Goal: Use online tool/utility: Utilize a website feature to perform a specific function

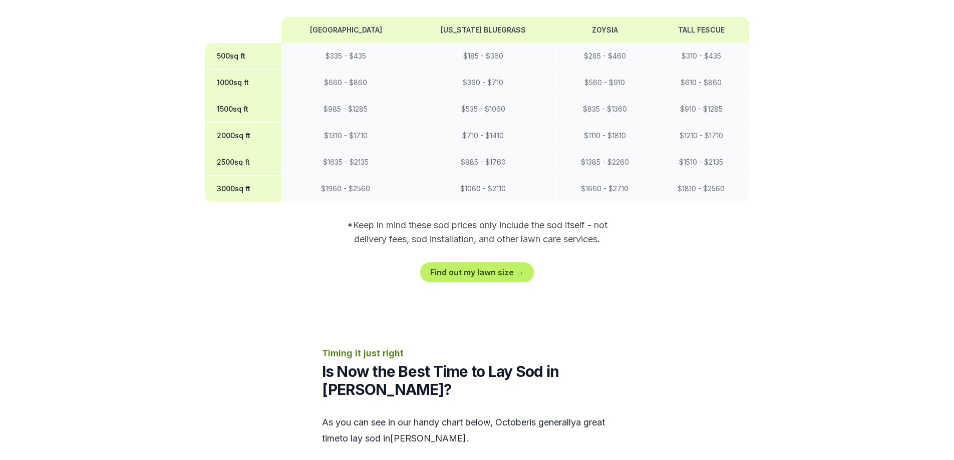
scroll to position [952, 0]
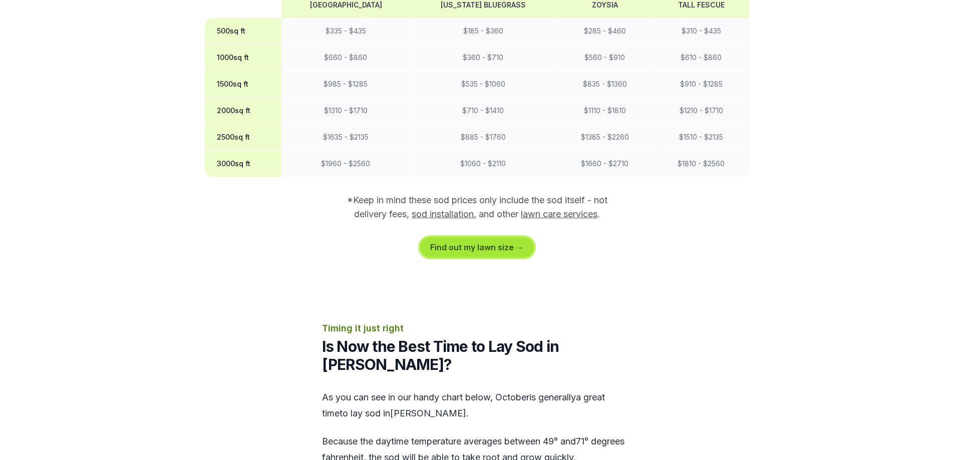
click at [434, 237] on link "Find out my lawn size →" at bounding box center [477, 247] width 114 height 20
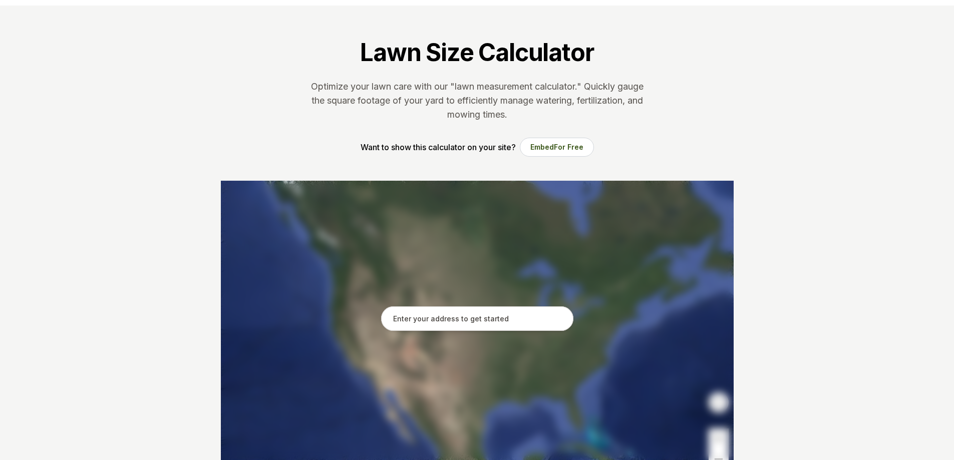
scroll to position [50, 0]
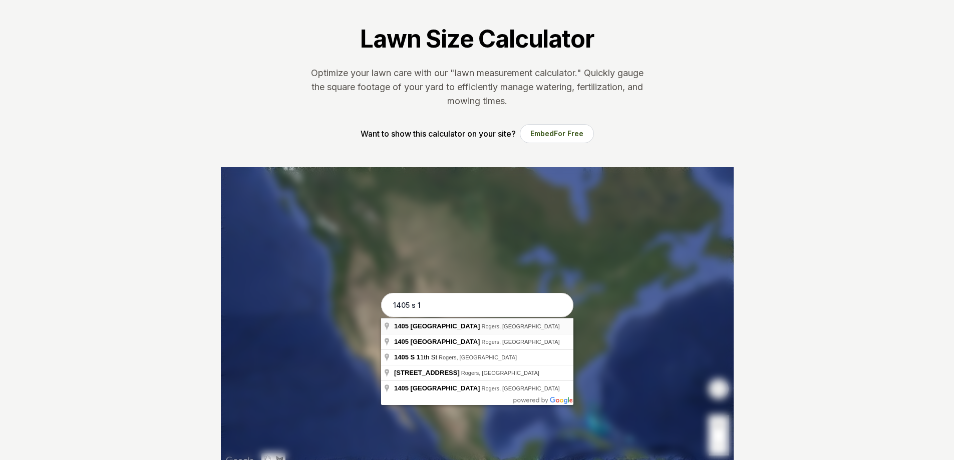
type input "[STREET_ADDRESS]"
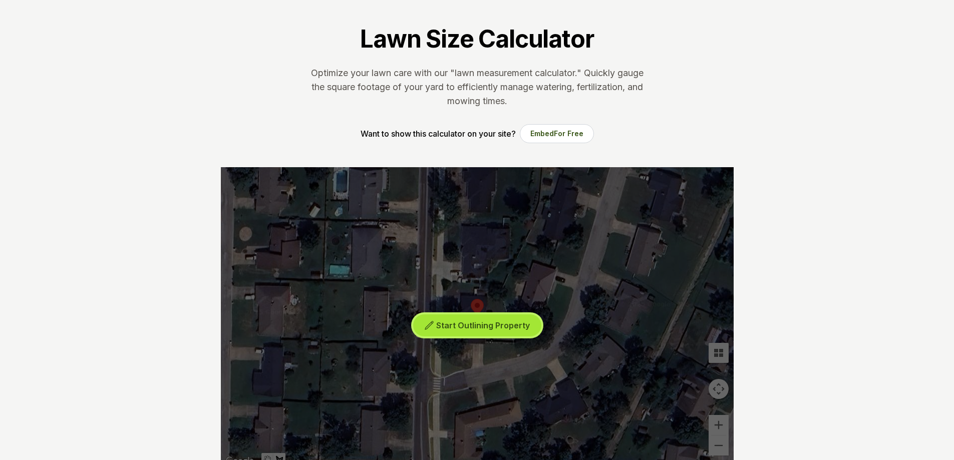
click at [486, 326] on span "Start Outlining Property" at bounding box center [483, 326] width 94 height 10
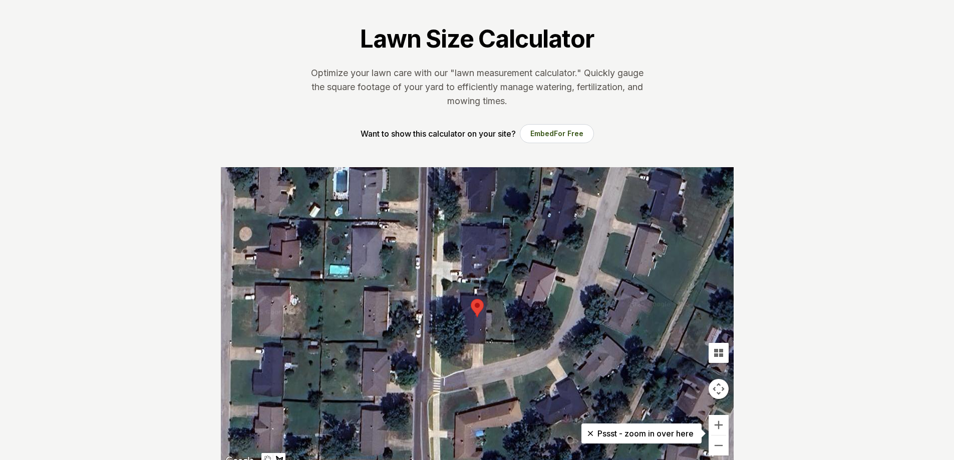
click at [460, 292] on div at bounding box center [477, 317] width 513 height 301
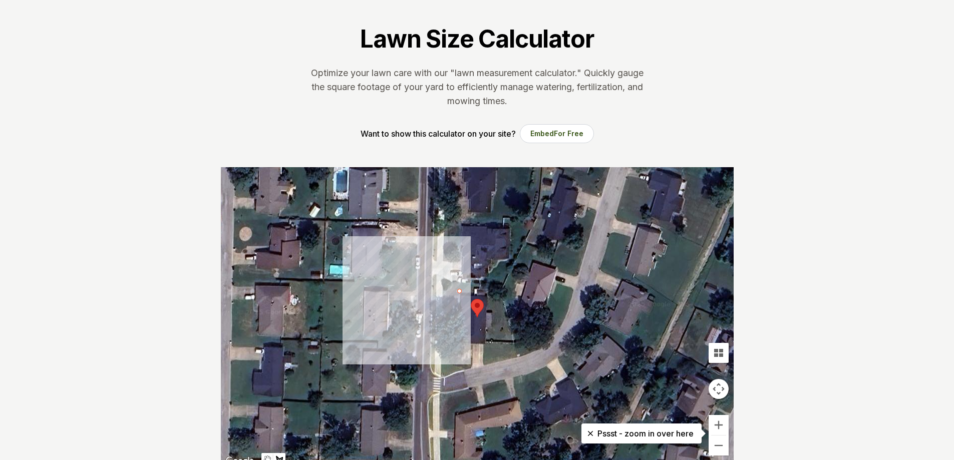
click at [443, 291] on div at bounding box center [477, 317] width 513 height 301
click at [442, 322] on div at bounding box center [477, 317] width 513 height 301
click at [459, 322] on div at bounding box center [477, 317] width 513 height 301
click at [459, 290] on div at bounding box center [477, 317] width 513 height 301
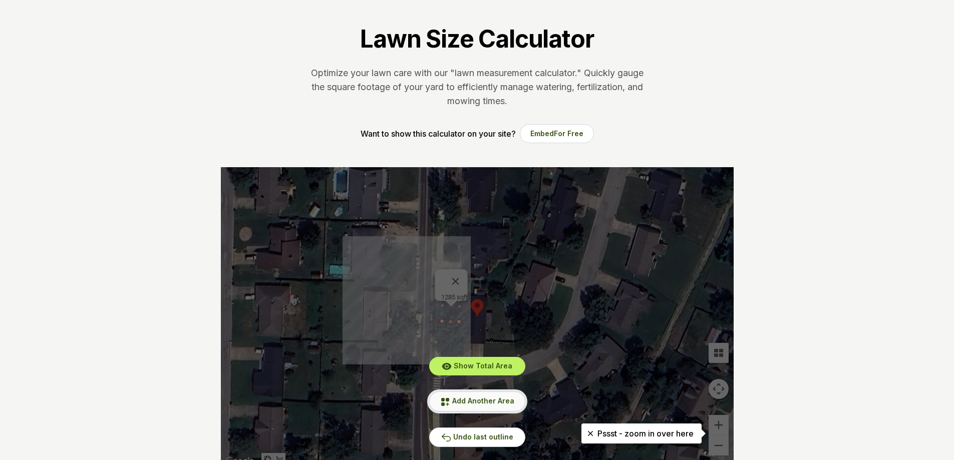
click at [479, 401] on span "Add Another Area" at bounding box center [483, 401] width 62 height 9
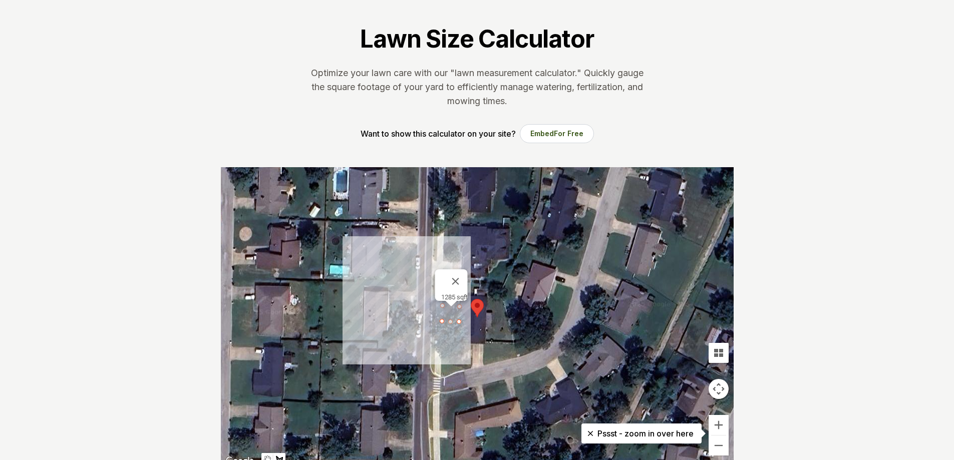
click at [449, 342] on div at bounding box center [477, 317] width 513 height 301
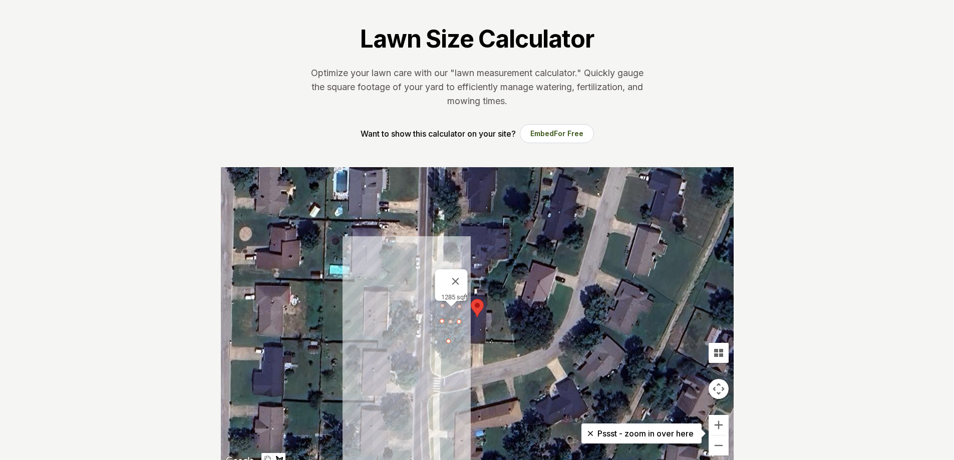
click at [450, 363] on div at bounding box center [477, 317] width 513 height 301
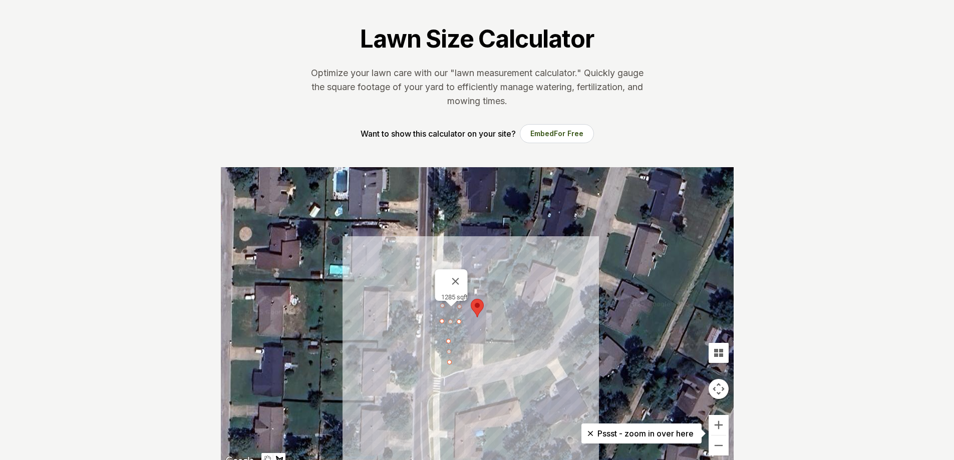
click at [467, 373] on div at bounding box center [477, 317] width 513 height 301
click at [475, 365] on div at bounding box center [477, 317] width 513 height 301
click at [472, 344] on div at bounding box center [477, 317] width 513 height 301
click at [450, 343] on div at bounding box center [477, 317] width 513 height 301
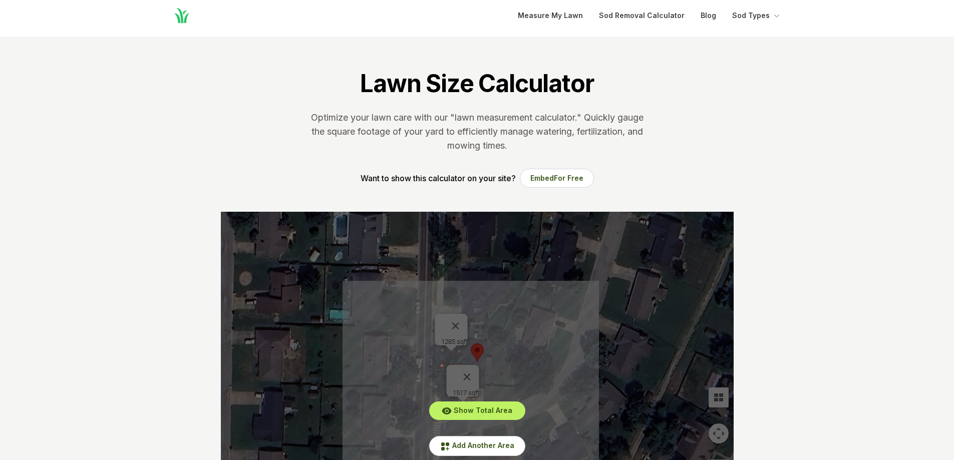
scroll to position [0, 0]
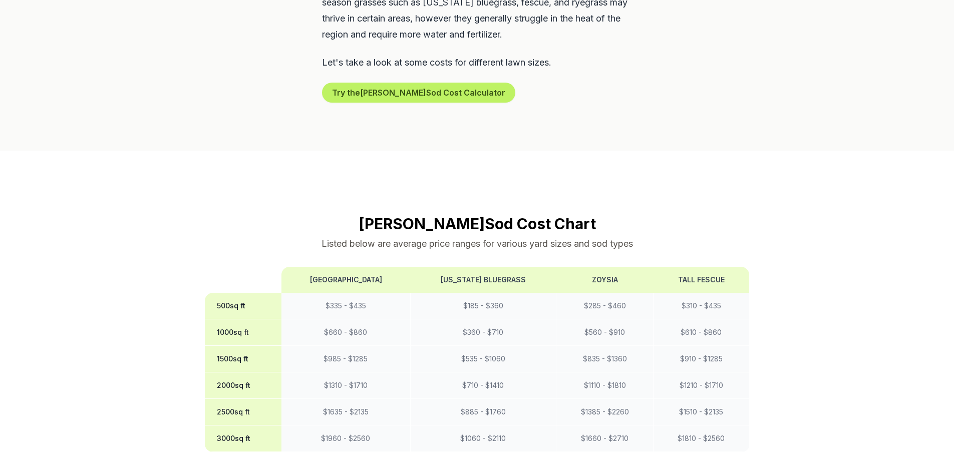
scroll to position [701, 0]
